Goal: Information Seeking & Learning: Learn about a topic

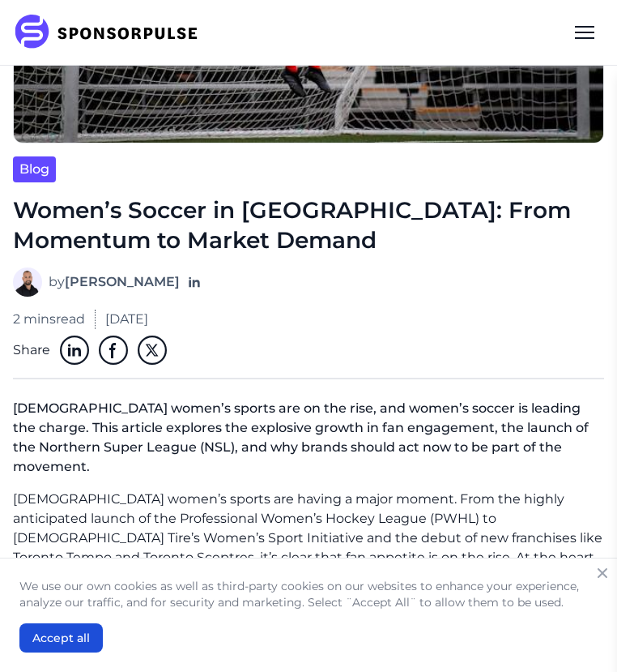
scroll to position [360, 0]
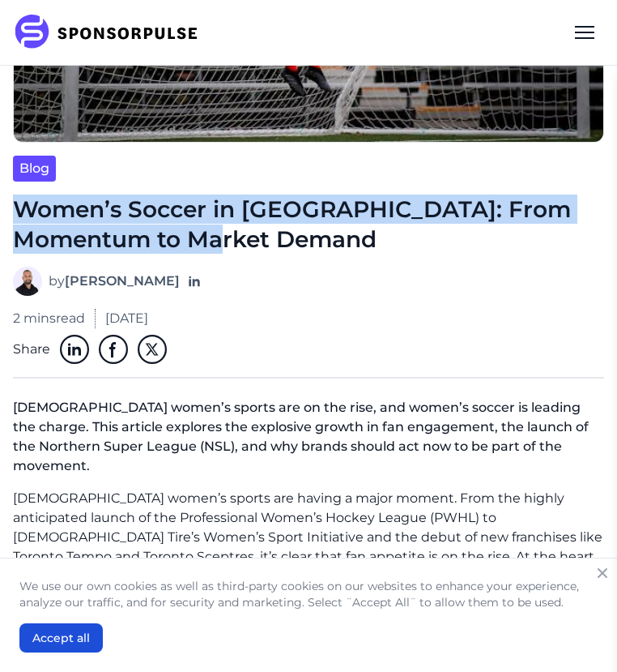
drag, startPoint x: 19, startPoint y: 208, endPoint x: 201, endPoint y: 249, distance: 186.7
click at [201, 249] on h1 "Women’s Soccer in [GEOGRAPHIC_DATA]: From Momentum to Market Demand" at bounding box center [308, 223] width 591 height 59
copy h1 "Women’s Soccer in [GEOGRAPHIC_DATA]: From Momentum to Market Demand"
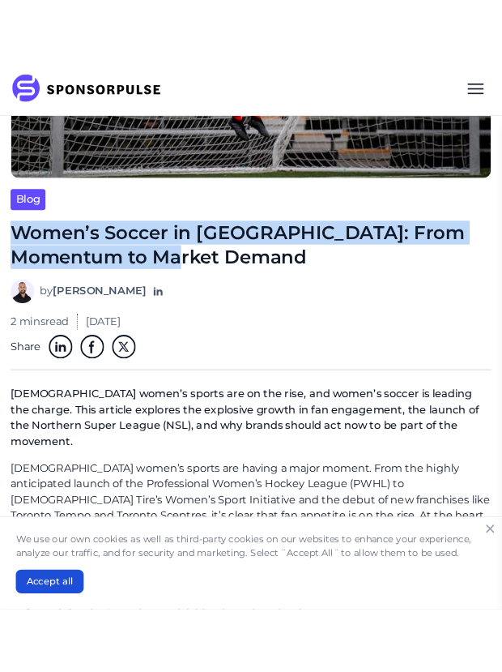
scroll to position [284, 0]
